Goal: Information Seeking & Learning: Check status

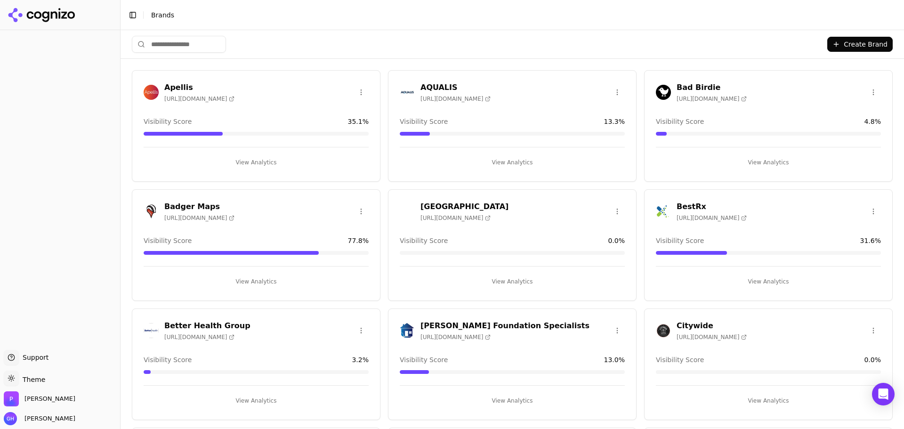
click at [537, 276] on button "View Analytics" at bounding box center [512, 281] width 225 height 15
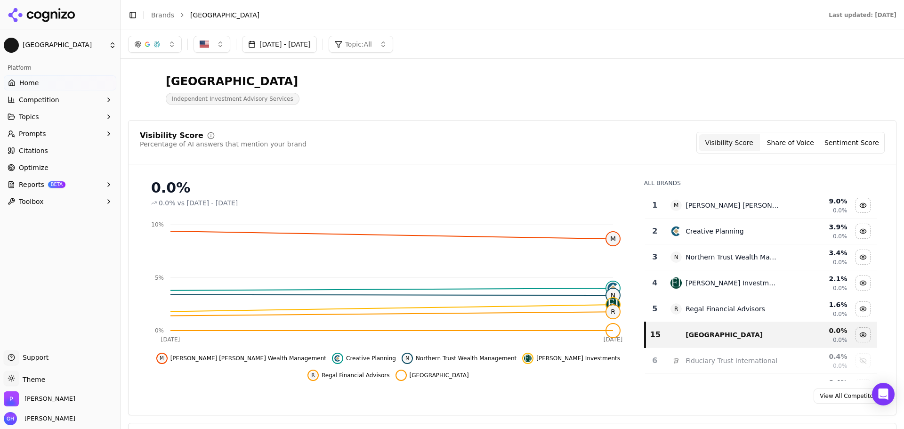
click at [453, 87] on div "Berkshire Independent Investment Advisory Services" at bounding box center [339, 89] width 422 height 31
click at [793, 154] on div "Visibility Score Percentage of AI answers that mention your brand Visibility Sc…" at bounding box center [513, 148] width 768 height 32
click at [790, 143] on button "Share of Voice" at bounding box center [790, 142] width 61 height 17
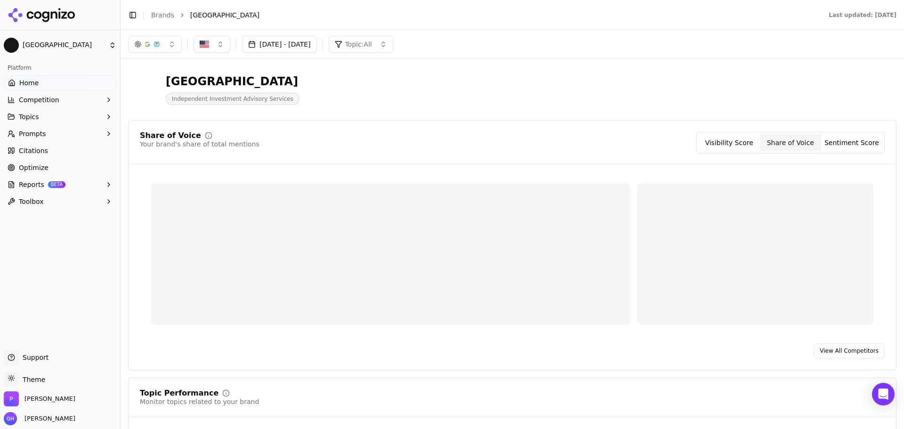
click at [853, 138] on button "Sentiment Score" at bounding box center [851, 142] width 61 height 17
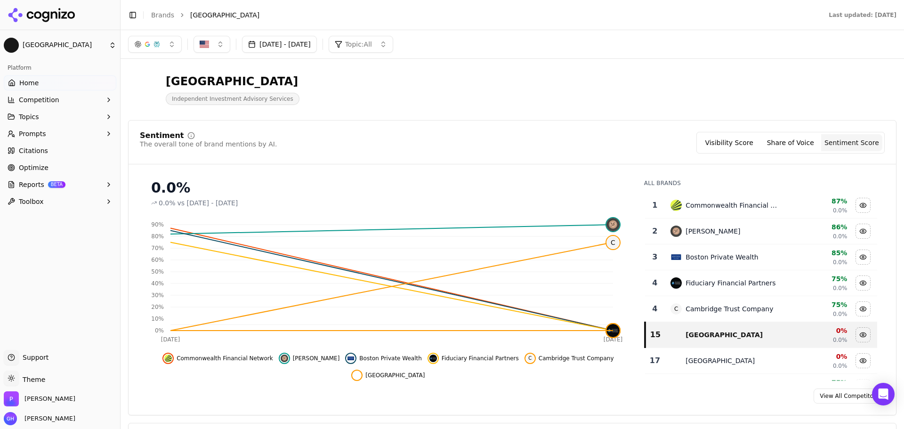
click at [772, 140] on button "Share of Voice" at bounding box center [790, 142] width 61 height 17
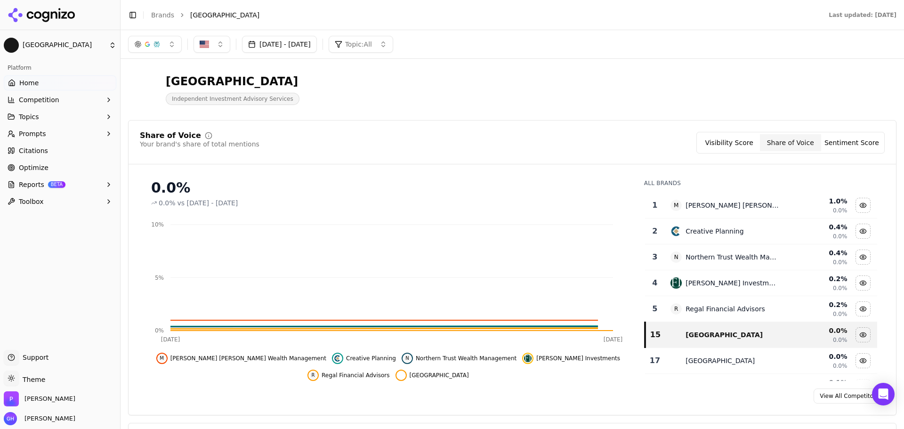
click at [729, 144] on button "Visibility Score" at bounding box center [729, 142] width 61 height 17
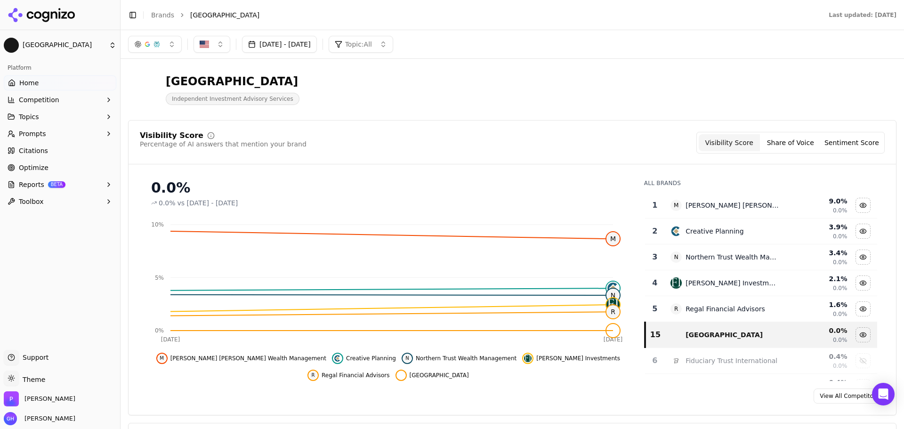
click at [62, 378] on html "Berkshire Platform Home Competition Topics Prompts Citations Optimize Reports B…" at bounding box center [452, 214] width 904 height 429
click at [21, 339] on div "Dark" at bounding box center [34, 343] width 56 height 15
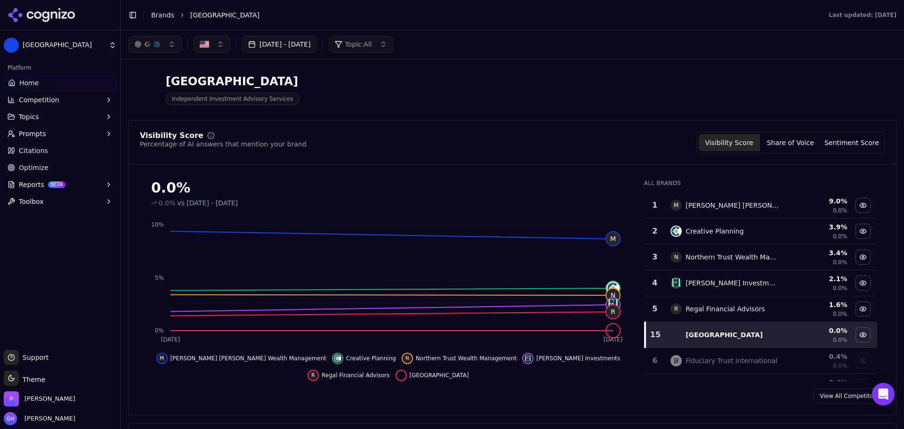
click at [429, 117] on header "Berkshire Independent Investment Advisory Services" at bounding box center [512, 93] width 769 height 54
click at [74, 10] on icon at bounding box center [42, 15] width 68 height 14
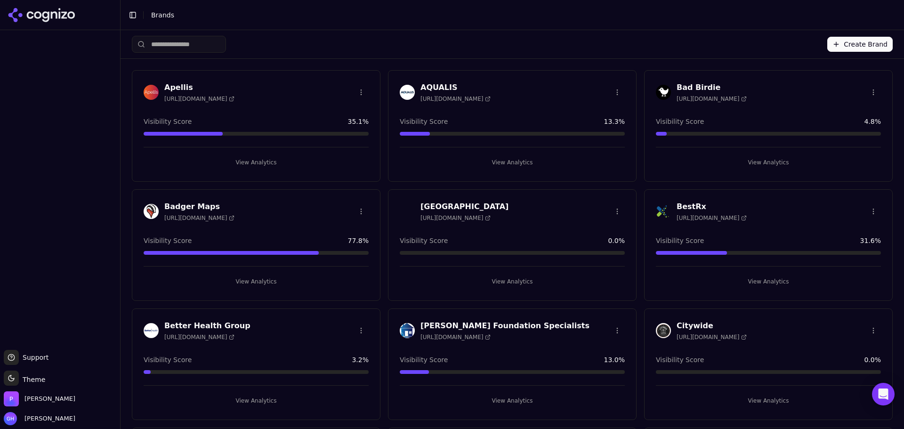
click at [509, 274] on button "View Analytics" at bounding box center [512, 281] width 225 height 15
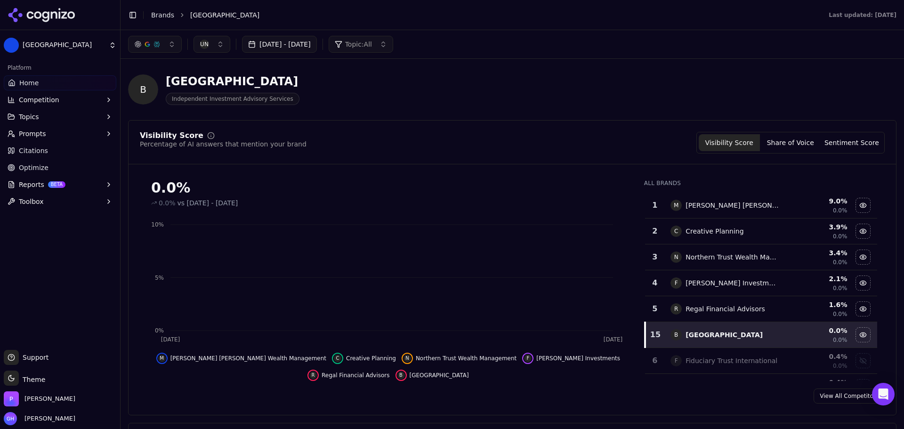
click at [506, 279] on html "Berkshire Platform Home Competition Topics Prompts Citations Optimize Reports B…" at bounding box center [452, 214] width 904 height 429
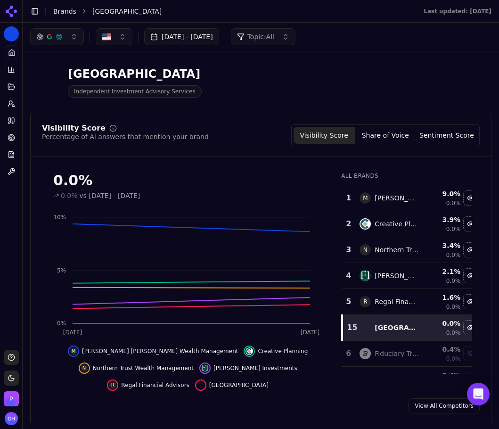
click at [475, 301] on div "0.0% 0.0% vs [DATE] - [DATE] Oct 5 [DATE] 0% 5% 10% M [PERSON_NAME] [PERSON_NAM…" at bounding box center [261, 277] width 460 height 226
click at [410, 134] on button "Share of Voice" at bounding box center [385, 135] width 61 height 17
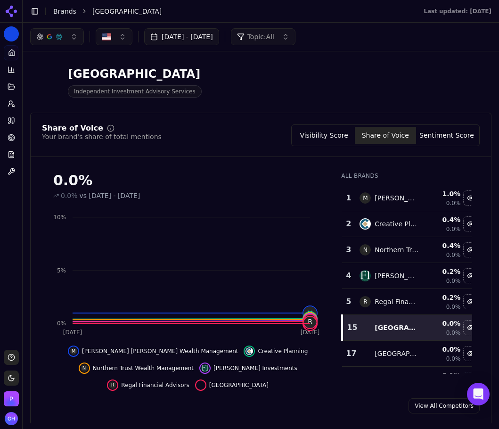
click at [448, 138] on button "Sentiment Score" at bounding box center [446, 135] width 61 height 17
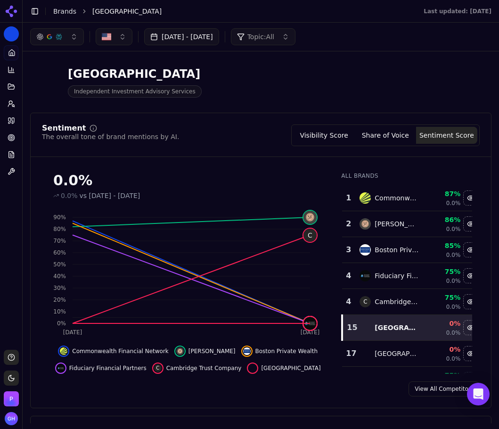
click at [21, 204] on button "Toggle Sidebar" at bounding box center [22, 214] width 8 height 429
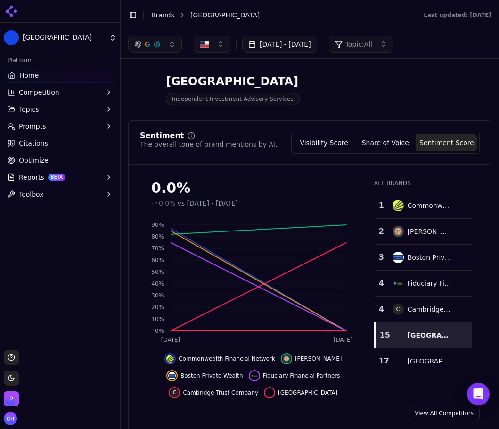
click at [21, 204] on div "Platform Home Competition Topics Prompts Citations Optimize Reports BETA Toolbox" at bounding box center [60, 127] width 120 height 156
click at [129, 14] on button "Toggle Sidebar" at bounding box center [132, 14] width 13 height 13
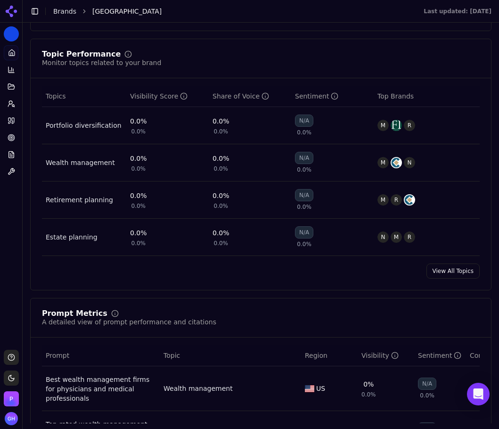
scroll to position [565, 0]
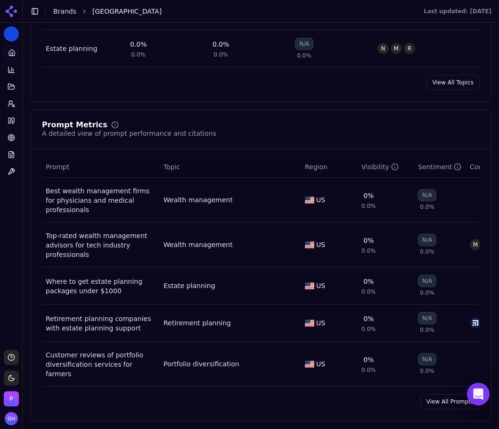
click at [433, 394] on link "View All Prompts" at bounding box center [449, 401] width 59 height 15
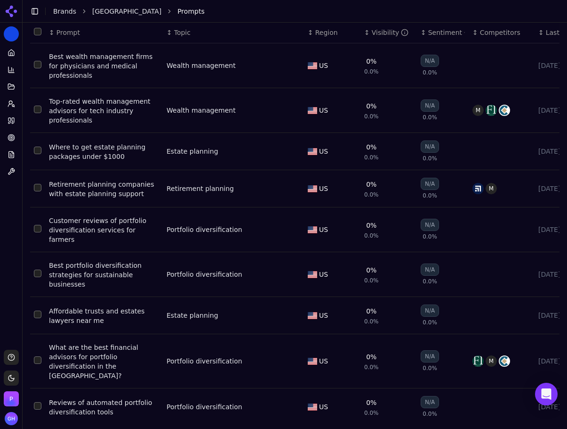
scroll to position [110, 0]
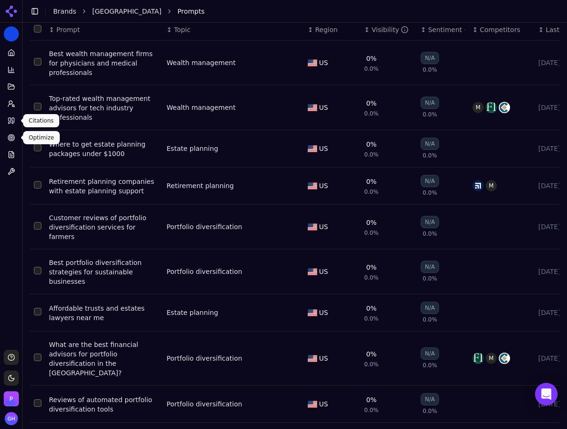
click at [10, 125] on link "Citations" at bounding box center [11, 120] width 15 height 15
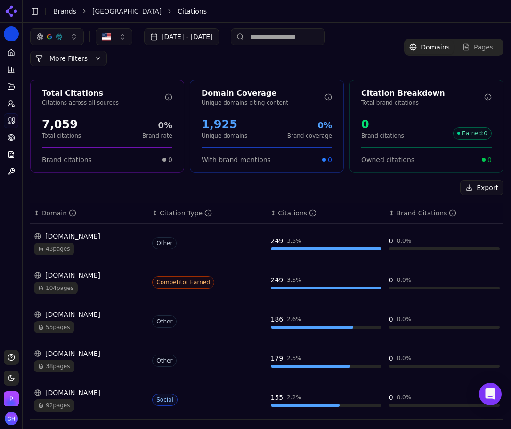
drag, startPoint x: 83, startPoint y: 178, endPoint x: 76, endPoint y: 177, distance: 6.9
click at [83, 178] on div "Total Citations Citations across all sources 7,059 Total citations 0% Brand rat…" at bounding box center [267, 363] width 488 height 582
click at [337, 202] on div "Export ↕ Domain ↕ Citation Type ↕ Citations ↕ Brand Citations [DOMAIN_NAME] 43 …" at bounding box center [266, 413] width 473 height 467
click at [12, 56] on icon at bounding box center [12, 53] width 8 height 8
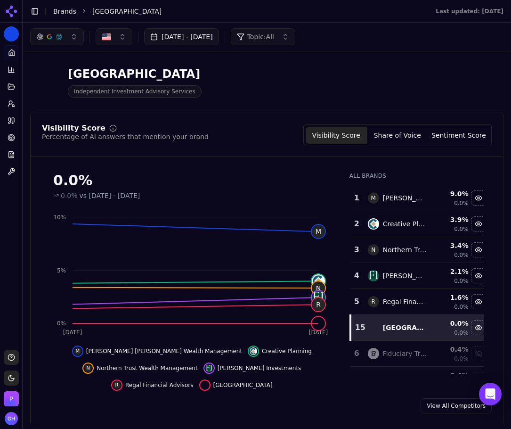
click at [395, 143] on button "Share of Voice" at bounding box center [397, 135] width 61 height 17
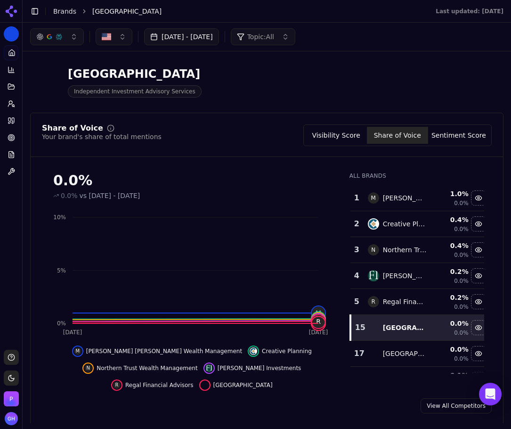
click at [448, 146] on div "Share of Voice Your brand's share of total mentions Visibility Score Share of V…" at bounding box center [267, 140] width 472 height 32
click at [450, 138] on button "Sentiment Score" at bounding box center [458, 135] width 61 height 17
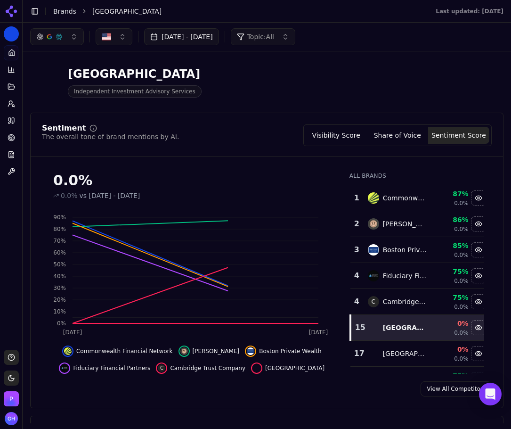
click at [399, 138] on button "Share of Voice" at bounding box center [397, 135] width 61 height 17
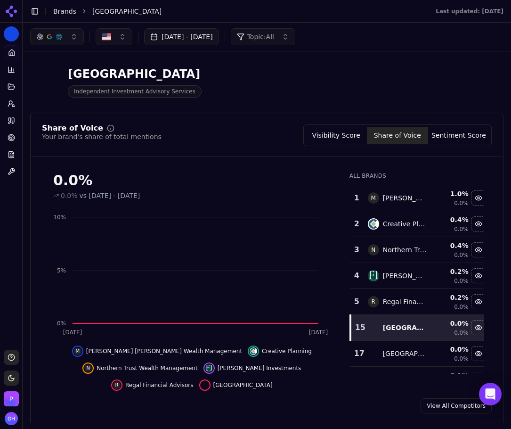
click at [356, 138] on button "Visibility Score" at bounding box center [336, 135] width 61 height 17
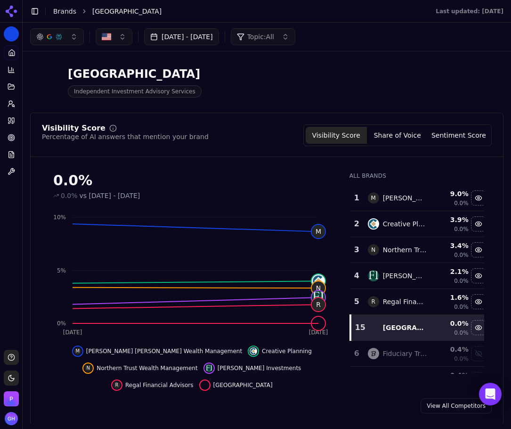
click at [443, 139] on button "Sentiment Score" at bounding box center [458, 135] width 61 height 17
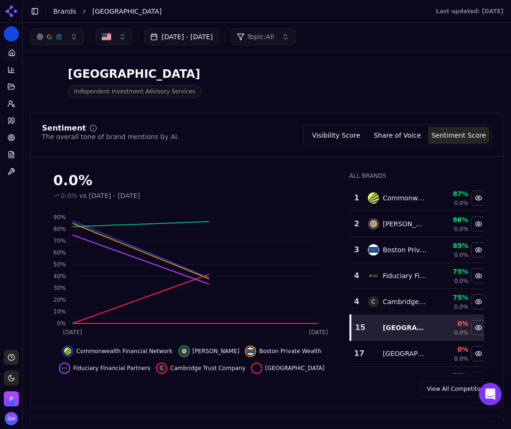
click at [391, 138] on button "Share of Voice" at bounding box center [397, 135] width 61 height 17
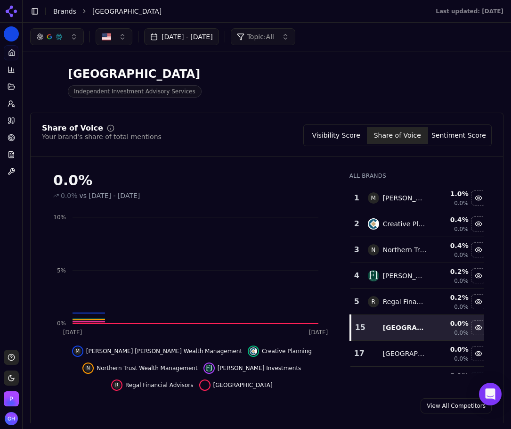
click at [328, 129] on button "Visibility Score" at bounding box center [336, 135] width 61 height 17
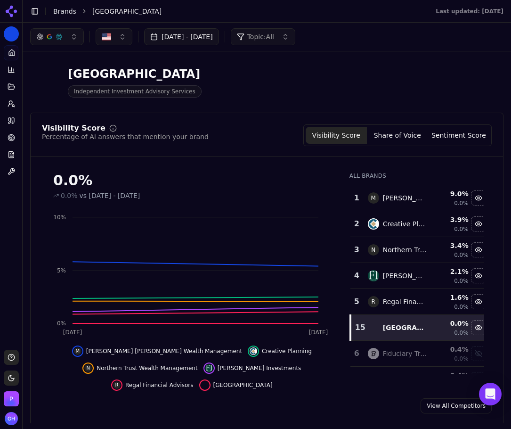
click at [400, 128] on button "Share of Voice" at bounding box center [397, 135] width 61 height 17
